Goal: Use online tool/utility: Utilize a website feature to perform a specific function

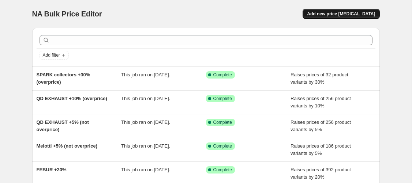
click at [313, 13] on span "Add new price [MEDICAL_DATA]" at bounding box center [341, 14] width 68 height 6
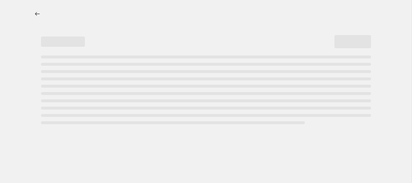
select select "percentage"
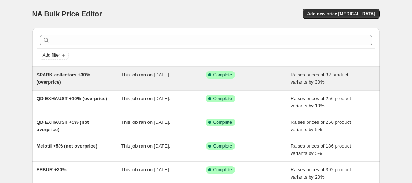
click at [90, 78] on span "SPARK collectors +30% (overprice)" at bounding box center [64, 78] width 54 height 13
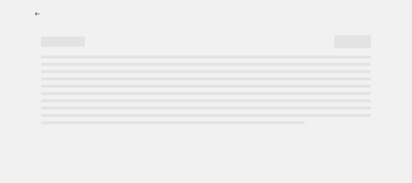
select select "percentage"
select select "collection"
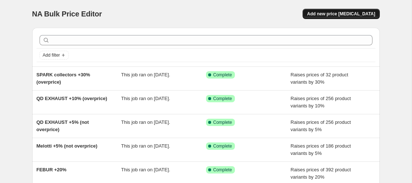
click at [329, 18] on button "Add new price [MEDICAL_DATA]" at bounding box center [341, 14] width 77 height 10
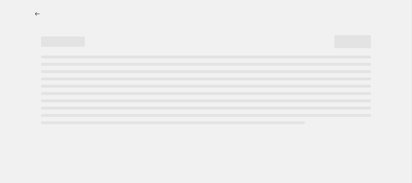
select select "percentage"
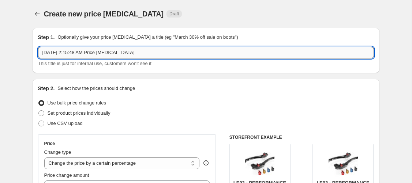
click at [72, 53] on input "[DATE] 2:15:48 AM Price [MEDICAL_DATA]" at bounding box center [206, 53] width 336 height 12
paste input "CNC RACING discount 10%"
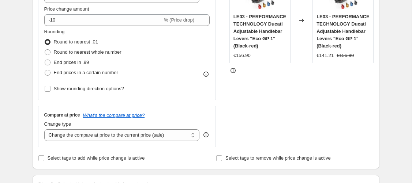
scroll to position [167, 0]
type input "CNC RACING discount 10%"
click at [60, 55] on span "Round to nearest whole number" at bounding box center [88, 51] width 68 height 7
click at [45, 49] on input "Round to nearest whole number" at bounding box center [45, 49] width 0 height 0
radio input "true"
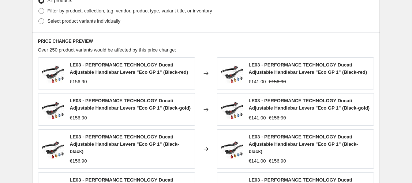
scroll to position [375, 0]
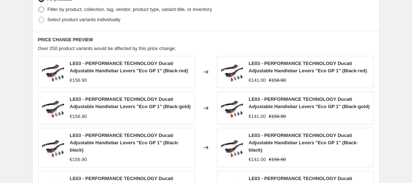
click at [57, 12] on span "Filter by product, collection, tag, vendor, product type, variant title, or inv…" at bounding box center [130, 9] width 165 height 5
click at [39, 7] on input "Filter by product, collection, tag, vendor, product type, variant title, or inv…" at bounding box center [38, 7] width 0 height 0
radio input "true"
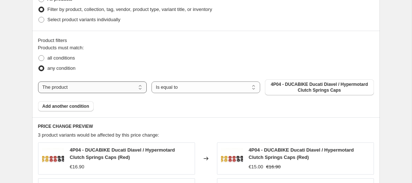
click at [38, 82] on select "The product The product's collection The product's tag The product's vendor The…" at bounding box center [92, 88] width 109 height 12
select select "collection"
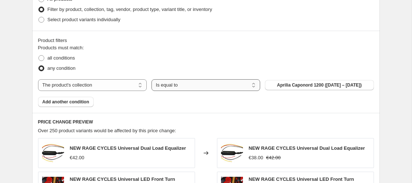
click at [152, 79] on select "Is equal to Is not equal to" at bounding box center [206, 85] width 109 height 12
click at [181, 86] on select "Is equal to Is not equal to" at bounding box center [206, 85] width 109 height 12
click at [305, 85] on span "Aprilia Caponord 1200 ([DATE] – [DATE])" at bounding box center [319, 85] width 85 height 6
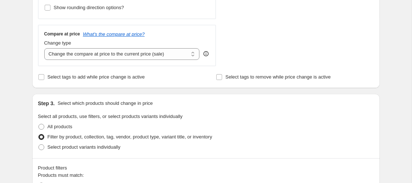
scroll to position [237, 0]
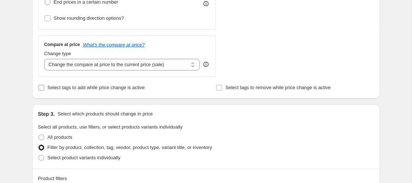
click at [60, 89] on span "Select tags to add while price change is active" at bounding box center [96, 87] width 97 height 5
click at [44, 89] on input "Select tags to add while price change is active" at bounding box center [41, 88] width 6 height 6
checkbox input "true"
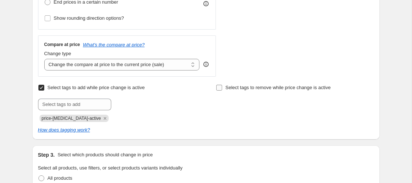
click at [238, 89] on span "Select tags to remove while price change is active" at bounding box center [277, 87] width 105 height 5
click at [222, 89] on input "Select tags to remove while price change is active" at bounding box center [219, 88] width 6 height 6
checkbox input "true"
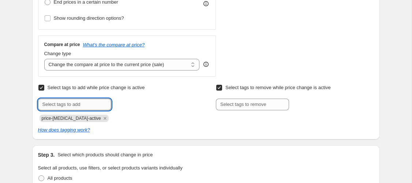
click at [59, 109] on input "text" at bounding box center [74, 105] width 73 height 12
type input "!ON SALE!"
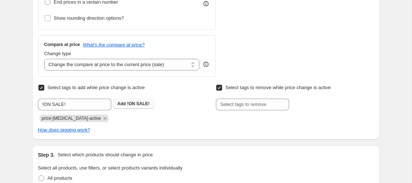
click at [127, 107] on button "Add !ON SALE!" at bounding box center [133, 104] width 41 height 10
click at [112, 118] on span "!ON SALE!" at bounding box center [123, 118] width 22 height 5
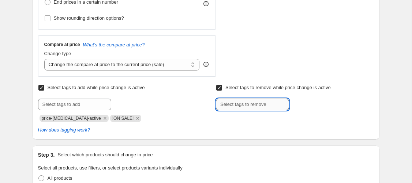
click at [277, 100] on input "text" at bounding box center [252, 105] width 73 height 12
paste input "!ON SALE!"
type input "!ON SALE!"
click at [328, 100] on button "Add !ON SALE!" at bounding box center [311, 104] width 41 height 10
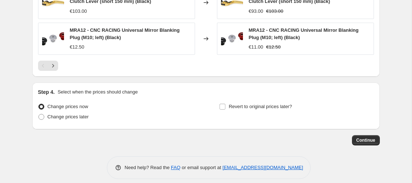
scroll to position [695, 0]
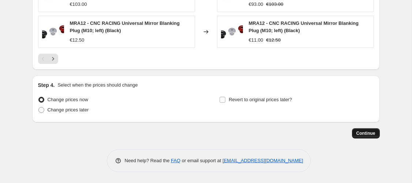
click at [365, 135] on span "Continue" at bounding box center [365, 134] width 19 height 6
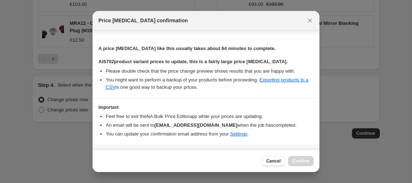
scroll to position [167, 0]
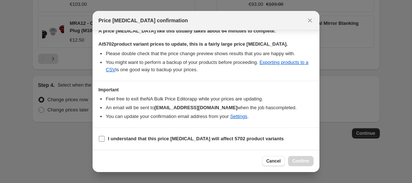
click at [202, 142] on b "I understand that this price [MEDICAL_DATA] will affect 5702 product variants" at bounding box center [196, 138] width 176 height 5
click at [105, 142] on input "I understand that this price [MEDICAL_DATA] will affect 5702 product variants" at bounding box center [102, 139] width 6 height 6
checkbox input "true"
click at [300, 161] on span "Confirm" at bounding box center [300, 161] width 17 height 6
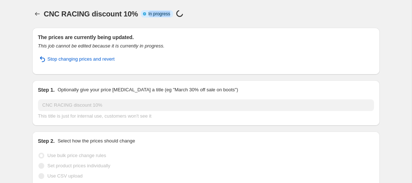
drag, startPoint x: 186, startPoint y: 14, endPoint x: 162, endPoint y: 12, distance: 23.5
click at [162, 12] on span "Info Partially complete In progress" at bounding box center [157, 13] width 32 height 7
click at [162, 12] on span "In progress" at bounding box center [159, 14] width 22 height 6
